Goal: Transaction & Acquisition: Obtain resource

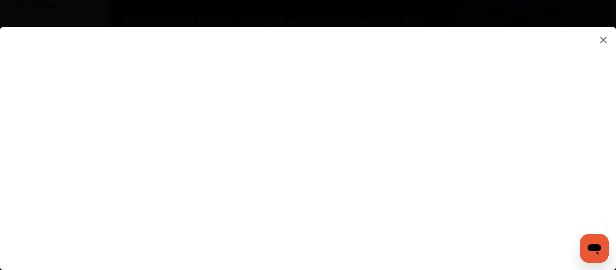
scroll to position [110, 0]
click at [587, 123] on flutter-view at bounding box center [308, 139] width 616 height 225
click at [551, 250] on flutter-view at bounding box center [308, 139] width 616 height 225
click at [607, 115] on flutter-view at bounding box center [308, 139] width 616 height 225
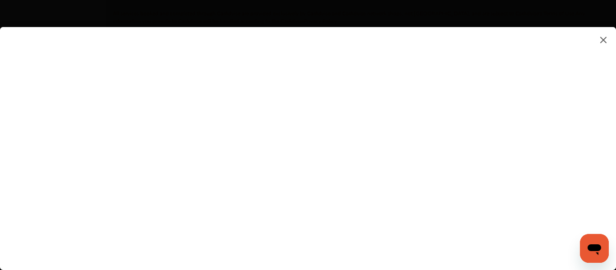
click at [512, 140] on flutter-view at bounding box center [308, 139] width 616 height 225
click at [320, 159] on flutter-view at bounding box center [308, 139] width 616 height 225
click at [564, 209] on flutter-view at bounding box center [308, 139] width 616 height 225
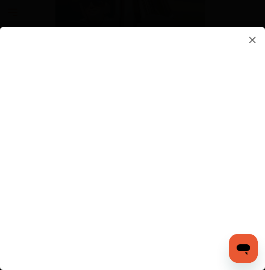
scroll to position [1286, 0]
click at [252, 137] on flutter-view at bounding box center [132, 146] width 251 height 225
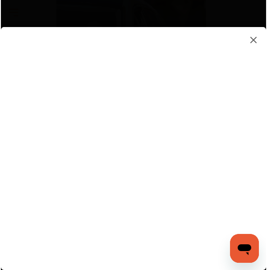
scroll to position [1412, 0]
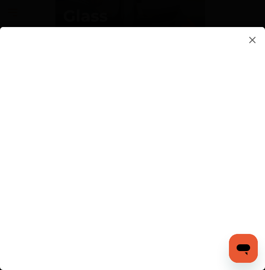
click at [245, 213] on flutter-view at bounding box center [132, 146] width 251 height 225
click at [239, 130] on flutter-view at bounding box center [132, 146] width 251 height 225
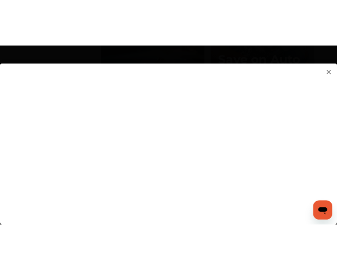
scroll to position [1249, 0]
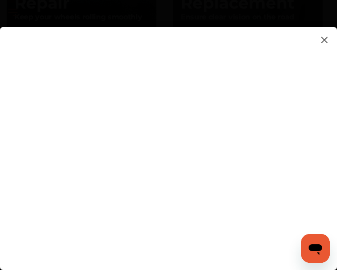
click at [320, 154] on flutter-view at bounding box center [165, 146] width 316 height 225
click at [321, 153] on flutter-view at bounding box center [165, 146] width 316 height 225
click at [216, 101] on flutter-view at bounding box center [165, 146] width 316 height 225
type textarea "**********"
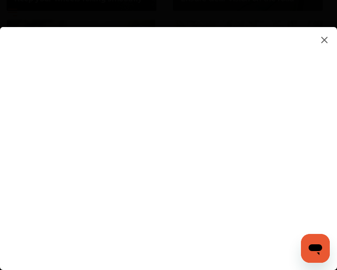
click at [220, 138] on flutter-view "**********" at bounding box center [165, 146] width 316 height 225
click at [321, 204] on flutter-view at bounding box center [165, 146] width 316 height 225
click at [302, 115] on flutter-view at bounding box center [165, 146] width 316 height 225
click at [259, 75] on flutter-view at bounding box center [165, 146] width 316 height 225
click at [299, 74] on flutter-view at bounding box center [165, 146] width 316 height 225
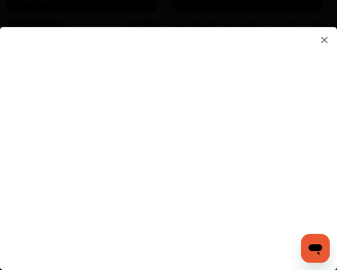
click at [211, 120] on flutter-view at bounding box center [165, 146] width 316 height 225
click at [157, 240] on flutter-view at bounding box center [165, 146] width 316 height 225
click at [321, 213] on flutter-view at bounding box center [165, 146] width 316 height 225
click at [236, 243] on flutter-view at bounding box center [165, 146] width 316 height 225
click at [321, 157] on flutter-view at bounding box center [165, 146] width 316 height 225
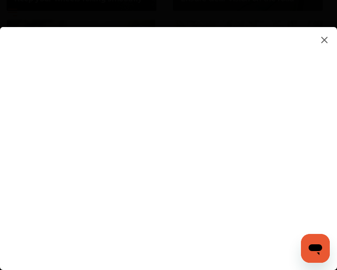
click at [238, 146] on flutter-view at bounding box center [165, 146] width 316 height 225
type input "*********"
click at [320, 226] on flutter-view at bounding box center [165, 146] width 316 height 225
click at [240, 242] on flutter-view at bounding box center [165, 146] width 316 height 225
click at [326, 106] on div at bounding box center [165, 146] width 330 height 239
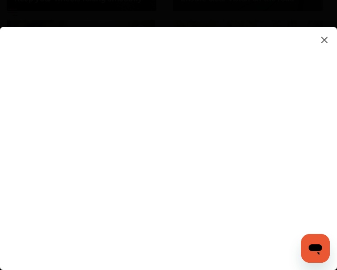
click at [321, 96] on flutter-view at bounding box center [165, 146] width 316 height 225
click at [303, 113] on flutter-view at bounding box center [165, 146] width 316 height 225
click at [230, 213] on flutter-view at bounding box center [165, 146] width 316 height 225
type input "*"
type input "**********"
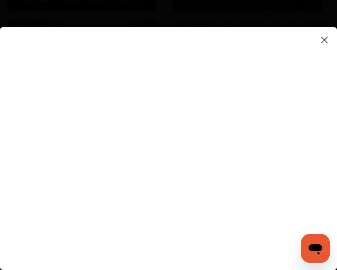
click at [235, 241] on flutter-view at bounding box center [165, 146] width 316 height 225
click at [320, 83] on flutter-view at bounding box center [165, 146] width 316 height 225
click at [313, 226] on flutter-view at bounding box center [165, 146] width 316 height 225
click at [317, 78] on flutter-view at bounding box center [165, 146] width 316 height 225
click at [327, 40] on img at bounding box center [324, 39] width 11 height 11
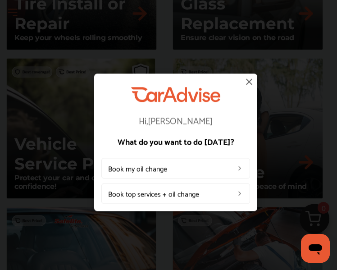
scroll to position [1209, 0]
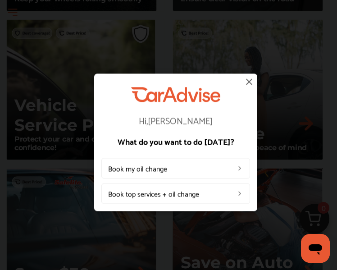
click at [248, 80] on img at bounding box center [249, 81] width 11 height 11
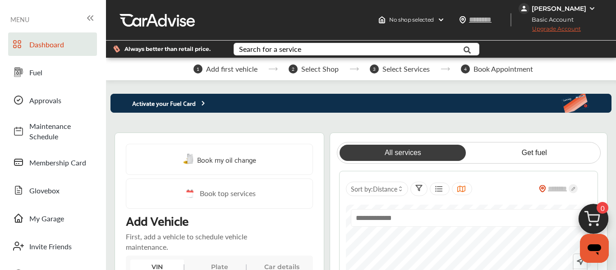
scroll to position [0, 0]
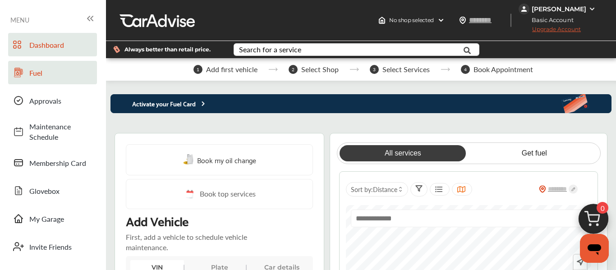
click at [25, 73] on span at bounding box center [18, 72] width 14 height 14
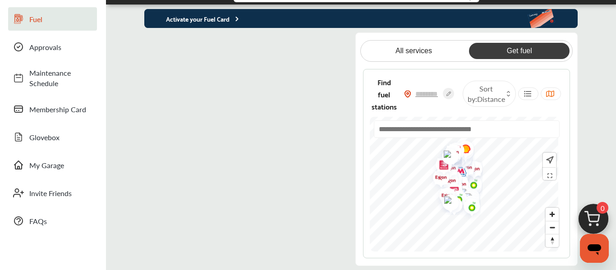
scroll to position [99, 0]
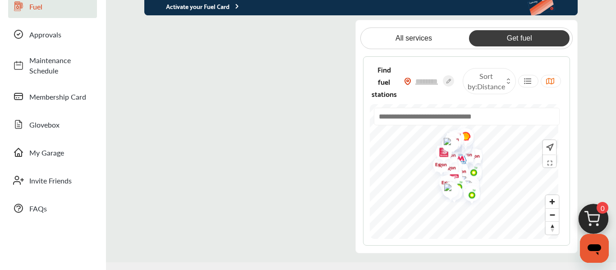
click at [306, 29] on flutter-view at bounding box center [245, 131] width 202 height 223
click at [235, 117] on flutter-view at bounding box center [245, 131] width 202 height 223
click at [158, 34] on flutter-view at bounding box center [245, 131] width 202 height 223
click at [235, 55] on flutter-view at bounding box center [245, 131] width 202 height 223
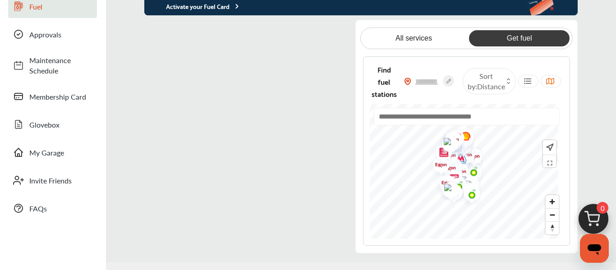
click at [235, 55] on flutter-view at bounding box center [245, 131] width 202 height 223
click at [437, 77] on input "text" at bounding box center [427, 81] width 32 height 9
type input "*****"
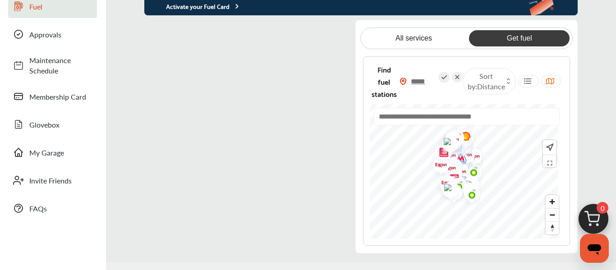
click at [407, 78] on img at bounding box center [402, 82] width 7 height 8
click at [496, 108] on input "text" at bounding box center [467, 117] width 186 height 18
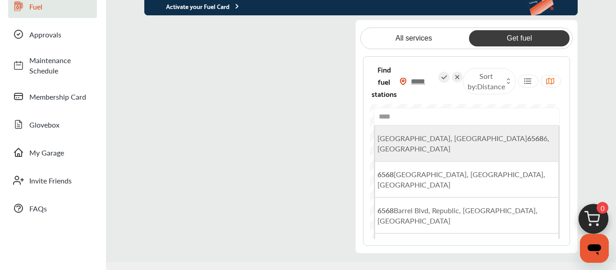
click at [469, 133] on span "[GEOGRAPHIC_DATA] 6, [GEOGRAPHIC_DATA]" at bounding box center [463, 143] width 172 height 21
type input "**********"
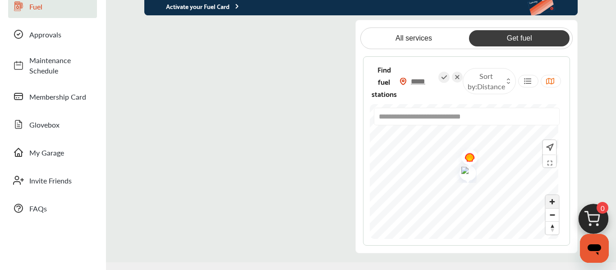
click at [551, 195] on span "Zoom in" at bounding box center [552, 201] width 13 height 13
click at [552, 195] on span "Zoom in" at bounding box center [552, 201] width 13 height 13
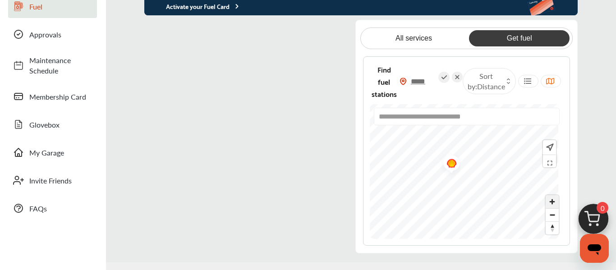
click at [550, 195] on span "Zoom in" at bounding box center [552, 201] width 13 height 13
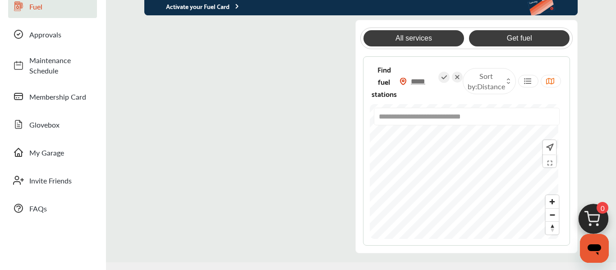
click at [419, 36] on link "All services" at bounding box center [413, 38] width 101 height 16
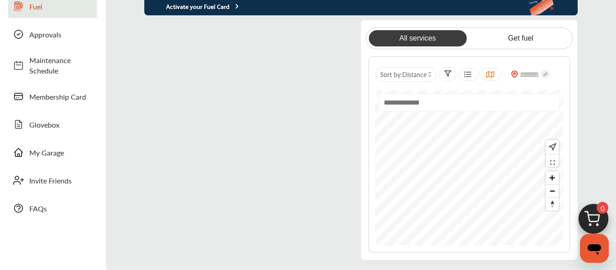
click at [442, 105] on input "text" at bounding box center [469, 103] width 181 height 18
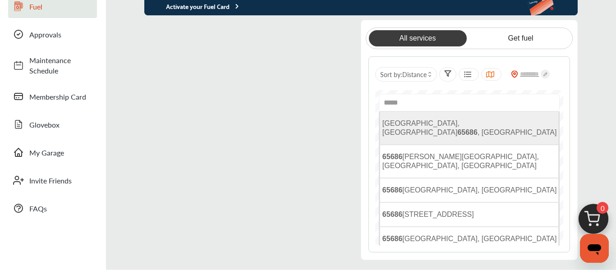
click at [445, 125] on span "[GEOGRAPHIC_DATA] , [GEOGRAPHIC_DATA]" at bounding box center [469, 127] width 174 height 17
type input "**********"
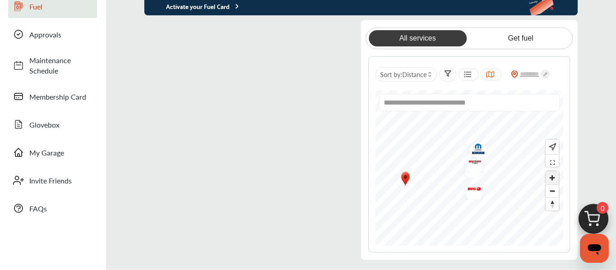
click at [552, 177] on span "Zoom in" at bounding box center [552, 177] width 13 height 13
